Goal: Information Seeking & Learning: Learn about a topic

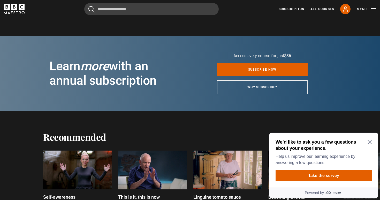
scroll to position [366, 0]
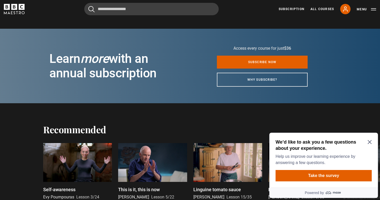
click at [369, 143] on icon "Close Maze Prompt" at bounding box center [369, 142] width 4 height 4
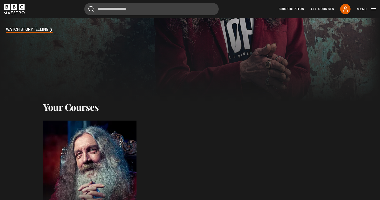
scroll to position [119, 0]
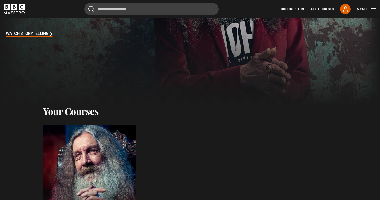
click at [125, 143] on div at bounding box center [89, 186] width 103 height 136
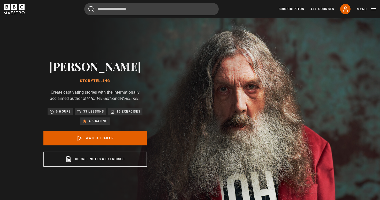
click at [108, 70] on h2 "[PERSON_NAME]" at bounding box center [94, 65] width 103 height 13
click at [129, 72] on h2 "[PERSON_NAME]" at bounding box center [94, 65] width 103 height 13
click at [88, 70] on h2 "[PERSON_NAME]" at bounding box center [94, 65] width 103 height 13
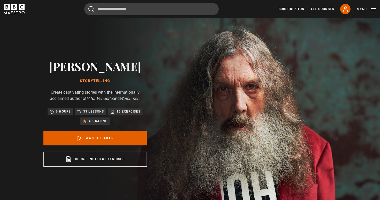
click at [88, 70] on h2 "[PERSON_NAME]" at bounding box center [94, 65] width 103 height 13
click at [137, 57] on div "[PERSON_NAME] Storytelling Create captivating stories with the internationally …" at bounding box center [94, 113] width 165 height 190
drag, startPoint x: 93, startPoint y: 66, endPoint x: 90, endPoint y: 65, distance: 2.9
click at [90, 65] on h2 "[PERSON_NAME]" at bounding box center [94, 65] width 103 height 13
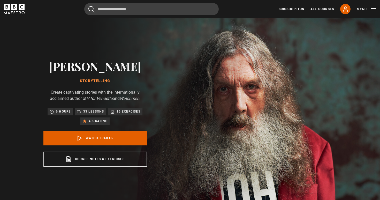
drag, startPoint x: 99, startPoint y: 66, endPoint x: 94, endPoint y: 66, distance: 4.9
click at [94, 66] on h2 "[PERSON_NAME]" at bounding box center [94, 65] width 103 height 13
click at [94, 65] on h2 "[PERSON_NAME]" at bounding box center [94, 65] width 103 height 13
